Goal: Task Accomplishment & Management: Use online tool/utility

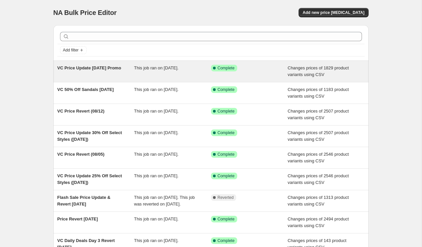
click at [135, 68] on span "This job ran on [DATE]." at bounding box center [156, 67] width 45 height 5
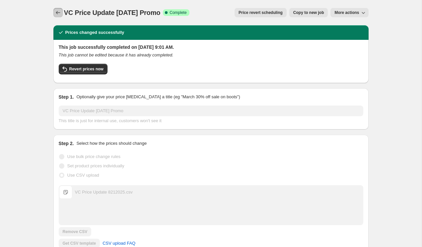
click at [59, 16] on button "Price change jobs" at bounding box center [57, 12] width 9 height 9
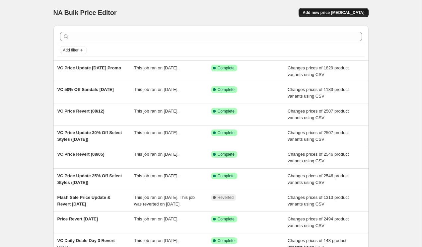
click at [331, 14] on span "Add new price [MEDICAL_DATA]" at bounding box center [334, 12] width 62 height 5
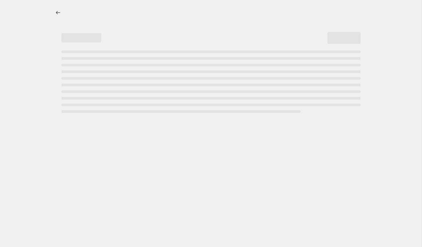
select select "percentage"
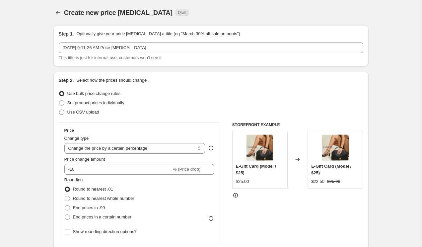
click at [81, 108] on label "Use CSV upload" at bounding box center [79, 112] width 41 height 9
click at [59, 110] on input "Use CSV upload" at bounding box center [59, 110] width 0 height 0
radio input "true"
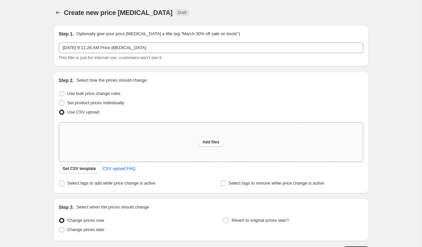
click at [190, 141] on div "Add files" at bounding box center [211, 142] width 304 height 39
type input "C:\fakepath\VC 8.25.25 PRICE REVERT.csv"
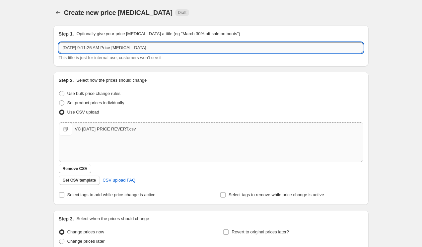
click at [202, 46] on input "Aug 25, 2025, 9:11:26 AM Price change job" at bounding box center [211, 48] width 305 height 11
type input "v"
type input "8.25.25 Price Revert"
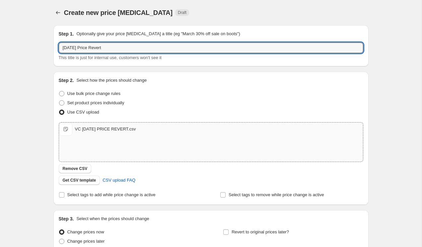
click at [49, 103] on div "Step 1. Optionally give your price change job a title (eg "March 30% off sale o…" at bounding box center [208, 143] width 321 height 247
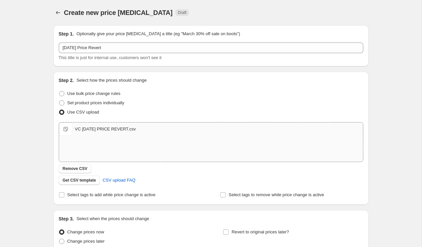
scroll to position [61, 0]
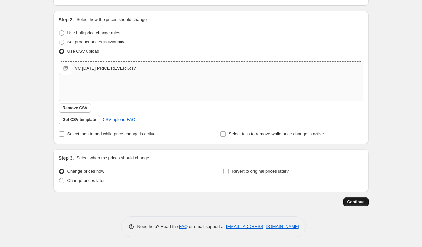
click at [357, 203] on span "Continue" at bounding box center [356, 201] width 17 height 5
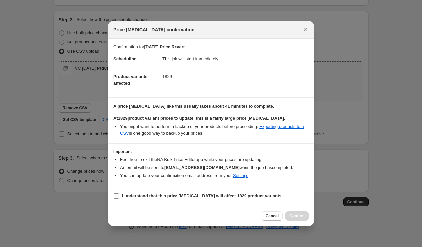
click at [218, 198] on b "I understand that this price change job will affect 1829 product variants" at bounding box center [202, 195] width 160 height 5
click at [119, 198] on input "I understand that this price change job will affect 1829 product variants" at bounding box center [116, 195] width 5 height 5
checkbox input "true"
click at [303, 218] on span "Confirm" at bounding box center [297, 216] width 15 height 5
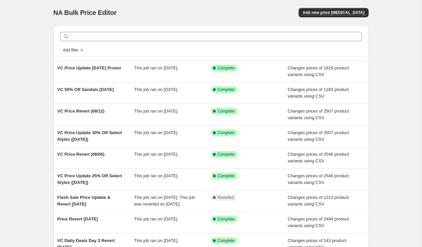
click at [310, 9] on div "Add new price [MEDICAL_DATA]" at bounding box center [290, 12] width 158 height 9
click at [312, 10] on button "Add new price [MEDICAL_DATA]" at bounding box center [334, 12] width 70 height 9
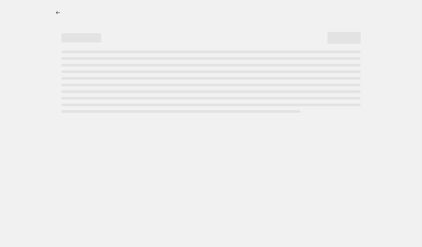
select select "percentage"
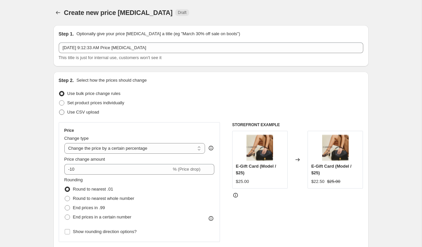
click at [87, 114] on span "Use CSV upload" at bounding box center [83, 112] width 32 height 5
click at [59, 110] on input "Use CSV upload" at bounding box center [59, 110] width 0 height 0
radio input "true"
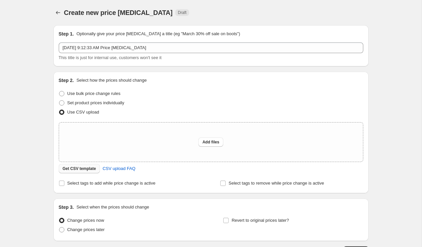
click at [86, 171] on span "Get CSV template" at bounding box center [80, 168] width 34 height 5
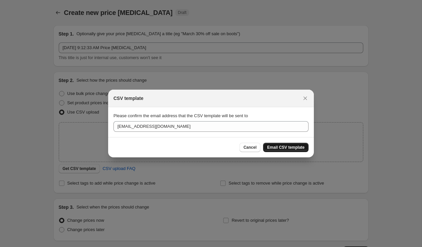
click at [281, 145] on button "Email CSV template" at bounding box center [286, 147] width 46 height 9
